Goal: Information Seeking & Learning: Learn about a topic

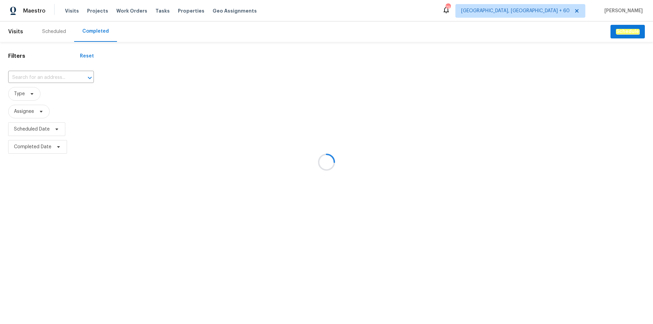
click at [43, 73] on div at bounding box center [326, 162] width 653 height 324
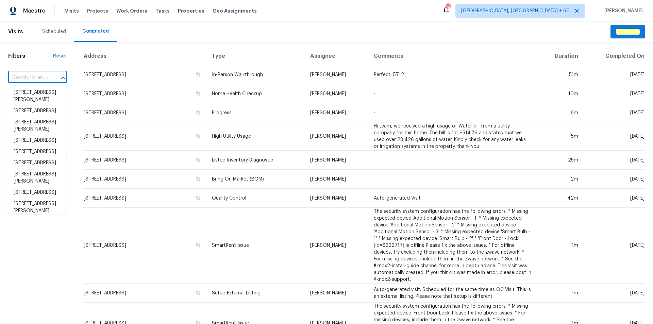
click at [32, 75] on input "text" at bounding box center [28, 77] width 40 height 11
paste input "[STREET_ADDRESS]"
type input "[STREET_ADDRESS]"
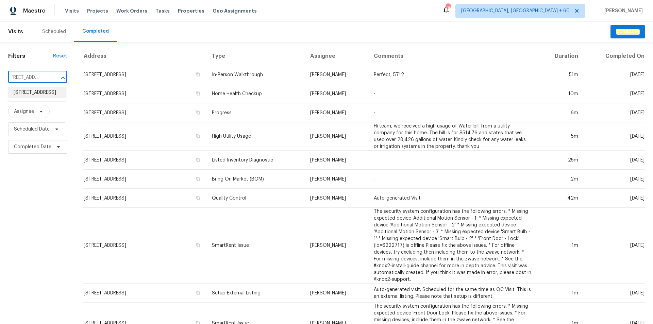
click at [28, 92] on li "[STREET_ADDRESS]" at bounding box center [37, 92] width 58 height 11
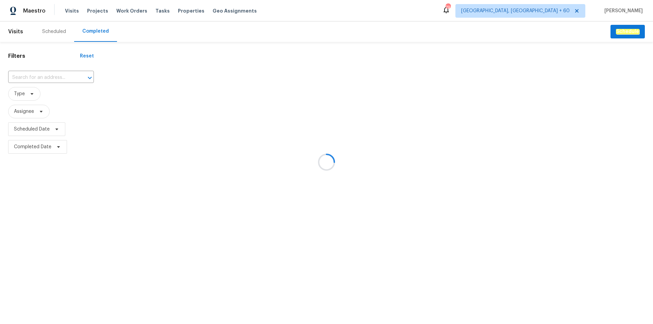
type input "[STREET_ADDRESS]"
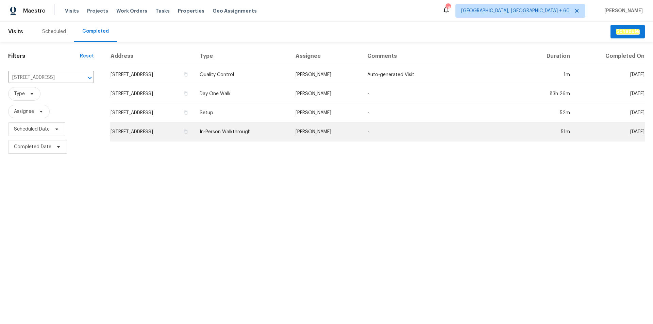
click at [289, 137] on td "In-Person Walkthrough" at bounding box center [242, 131] width 96 height 19
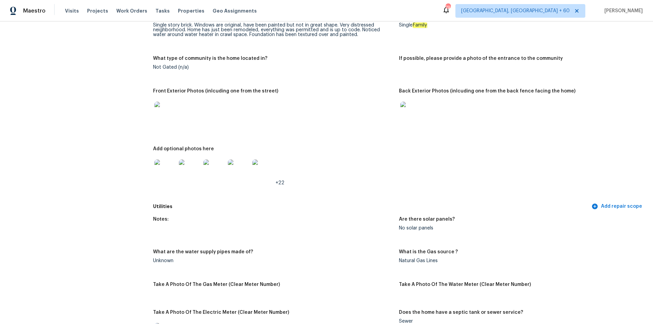
scroll to position [272, 0]
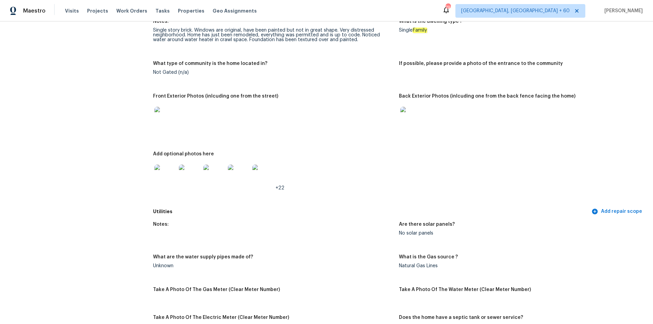
click at [413, 116] on img at bounding box center [411, 118] width 22 height 22
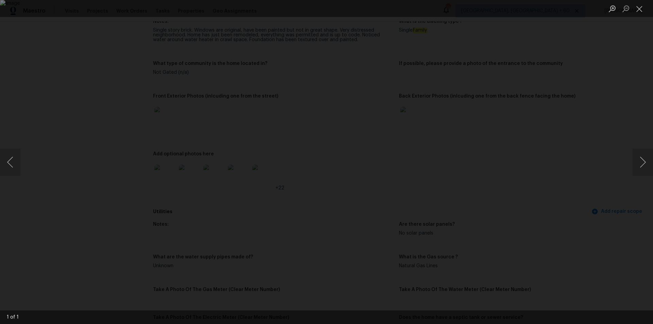
click at [564, 147] on div "Lightbox" at bounding box center [326, 162] width 653 height 324
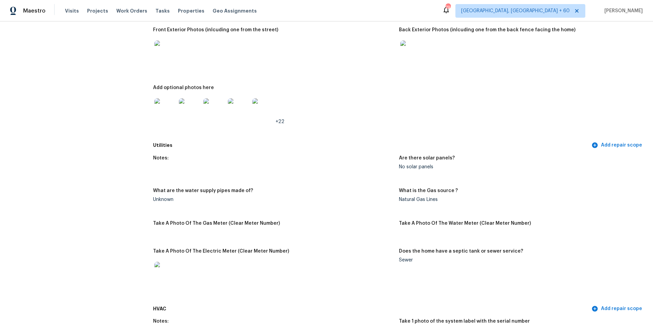
scroll to position [340, 0]
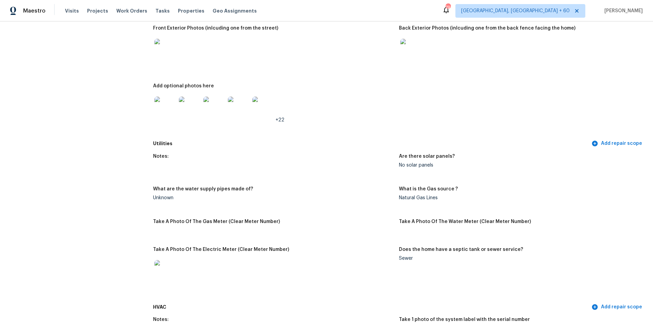
click at [161, 104] on img at bounding box center [165, 108] width 22 height 22
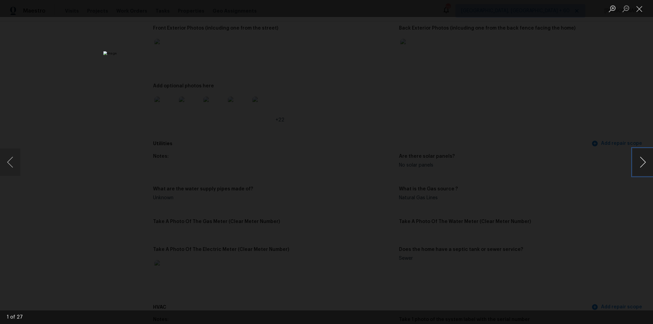
click at [642, 156] on button "Next image" at bounding box center [643, 162] width 20 height 27
click at [1, 158] on button "Previous image" at bounding box center [10, 162] width 20 height 27
click at [642, 165] on button "Next image" at bounding box center [643, 162] width 20 height 27
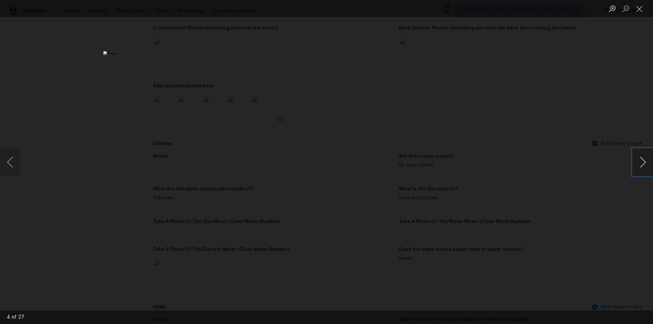
click at [642, 165] on button "Next image" at bounding box center [643, 162] width 20 height 27
click at [649, 156] on button "Next image" at bounding box center [643, 162] width 20 height 27
click at [18, 161] on button "Previous image" at bounding box center [10, 162] width 20 height 27
click at [650, 162] on button "Next image" at bounding box center [643, 162] width 20 height 27
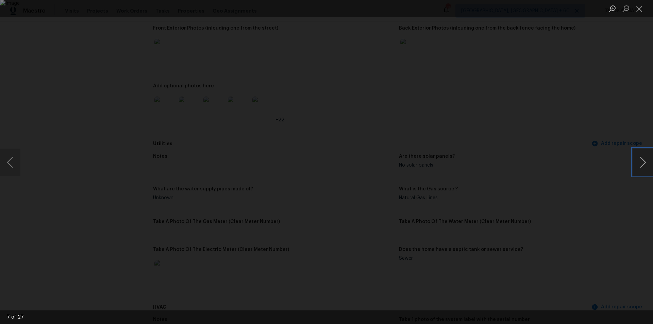
click at [650, 162] on button "Next image" at bounding box center [643, 162] width 20 height 27
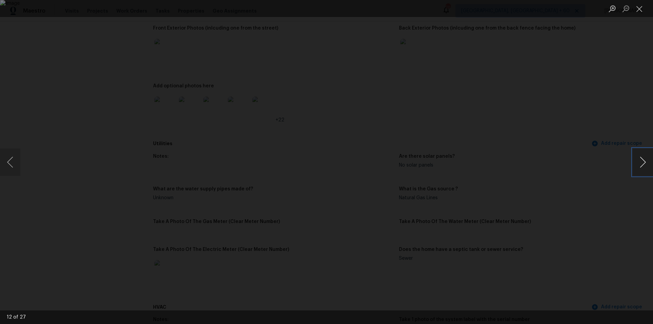
click at [650, 162] on button "Next image" at bounding box center [643, 162] width 20 height 27
